Goal: Information Seeking & Learning: Learn about a topic

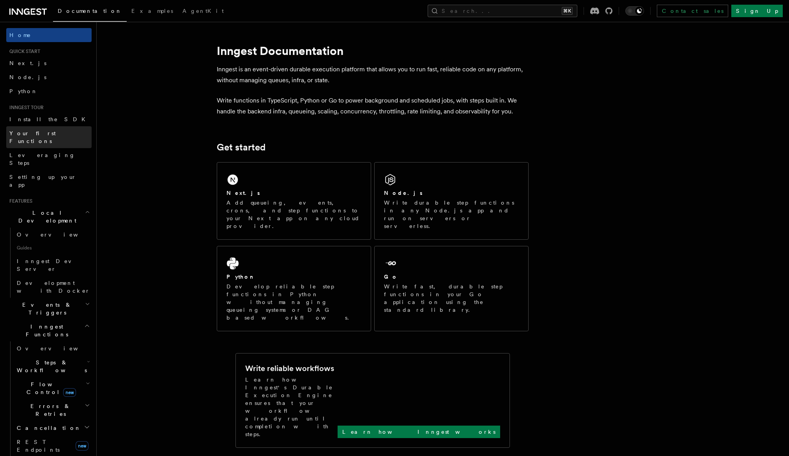
click at [51, 131] on span "Your first Functions" at bounding box center [32, 137] width 46 height 14
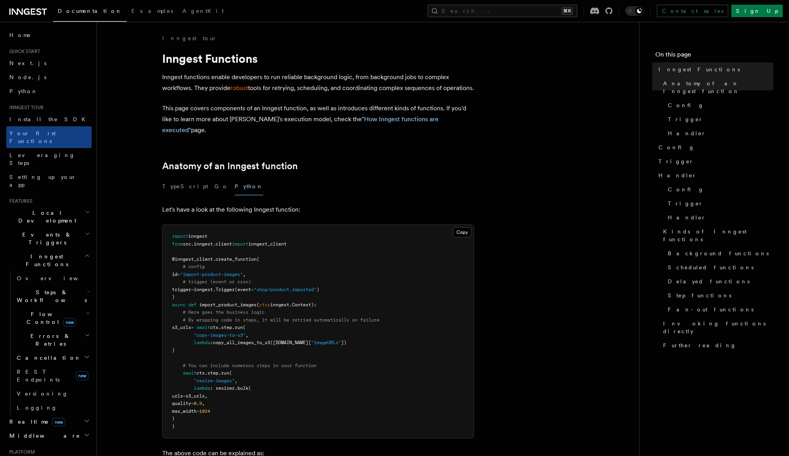
click at [260, 344] on span "copy_all_images_to_s3" at bounding box center [241, 342] width 57 height 5
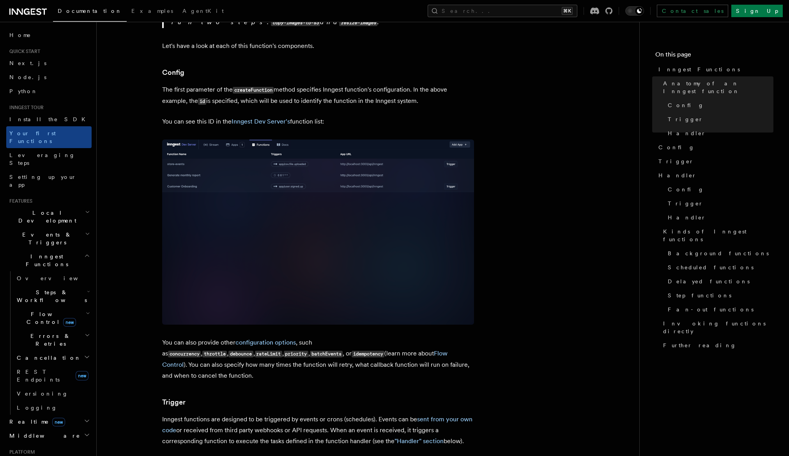
scroll to position [638, 0]
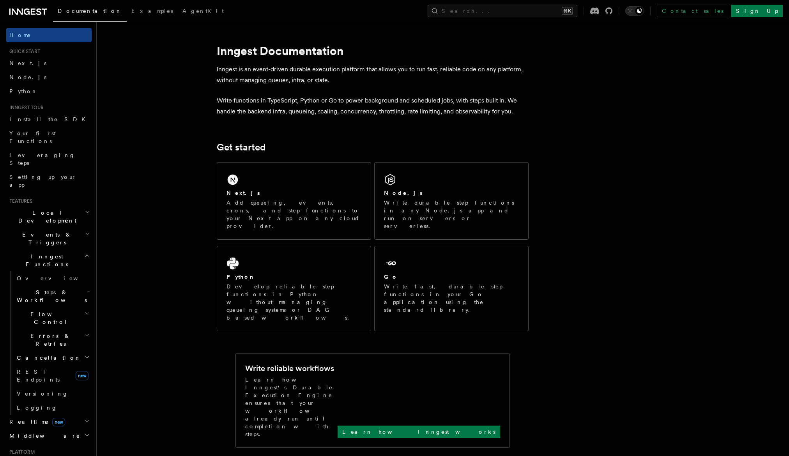
click at [422, 101] on p "Write functions in TypeScript, Python or Go to power background and scheduled j…" at bounding box center [373, 106] width 312 height 22
click at [398, 110] on p "Write functions in TypeScript, Python or Go to power background and scheduled j…" at bounding box center [373, 106] width 312 height 22
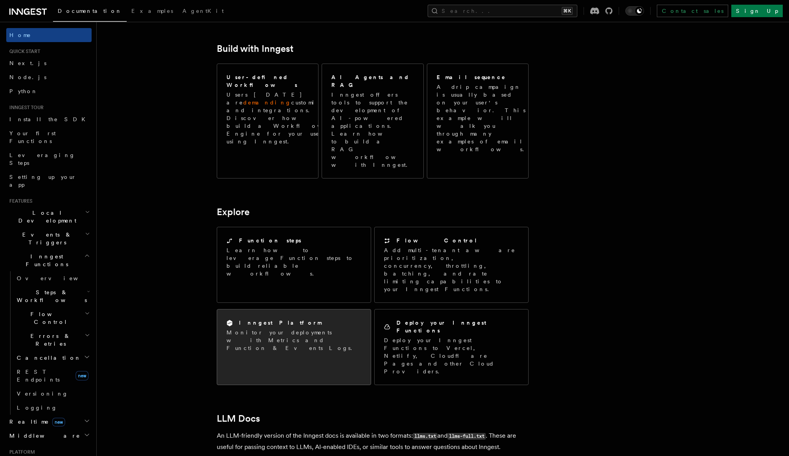
scroll to position [437, 0]
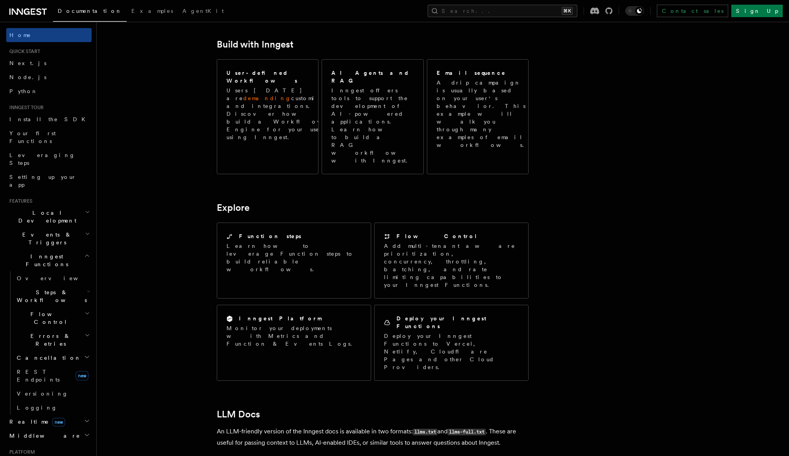
click at [273, 426] on p "An LLM-friendly version of the Inngest docs is available in two formats: llms.t…" at bounding box center [373, 437] width 312 height 22
click at [418, 429] on code "llms.txt" at bounding box center [425, 432] width 25 height 7
click at [422, 429] on code "llms.txt" at bounding box center [425, 432] width 25 height 7
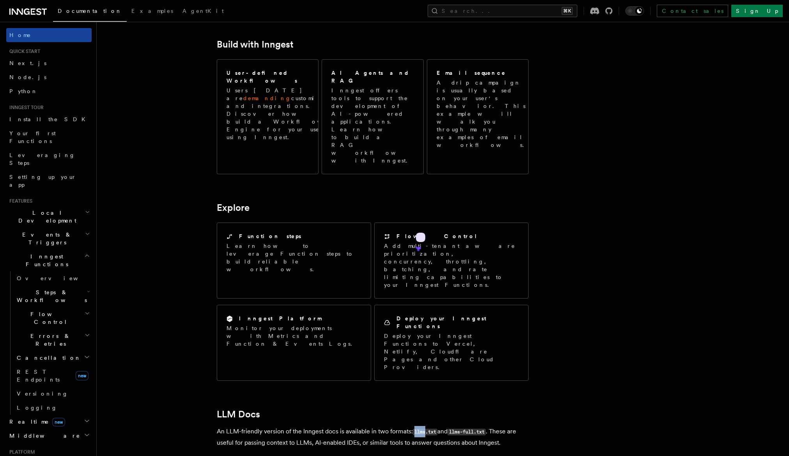
click at [41, 32] on link "Home" at bounding box center [48, 35] width 85 height 14
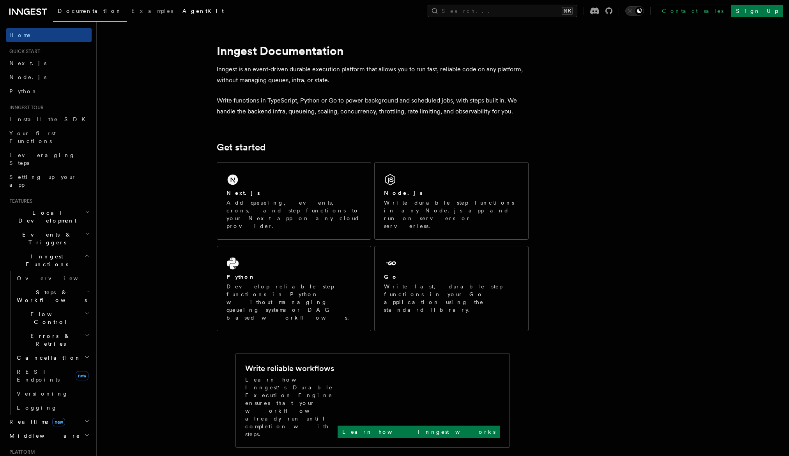
click at [178, 14] on link "AgentKit" at bounding box center [203, 11] width 51 height 19
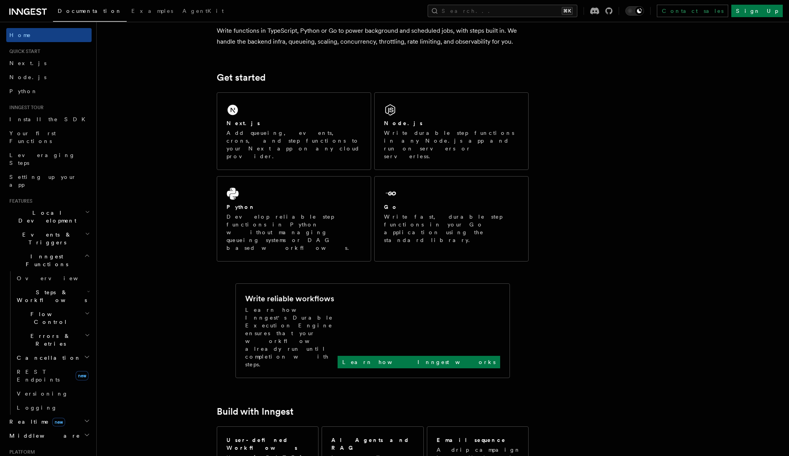
scroll to position [154, 0]
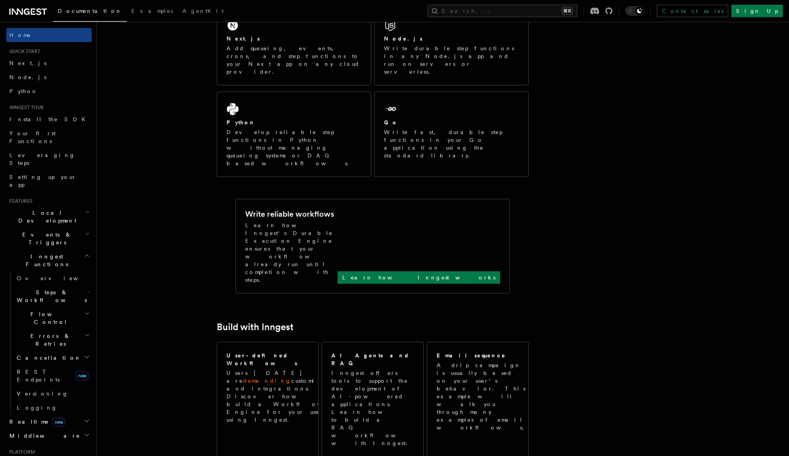
click at [655, 136] on article "Inngest Documentation Inngest is an event-driven durable execution platform tha…" at bounding box center [422, 453] width 627 height 1147
